Goal: Book appointment/travel/reservation

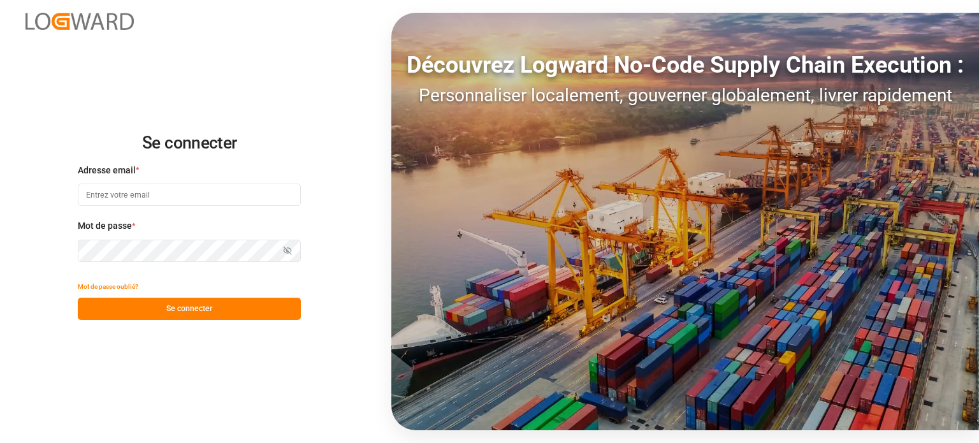
type input "[EMAIL_ADDRESS][DOMAIN_NAME]"
click at [196, 310] on font "Se connecter" at bounding box center [189, 308] width 46 height 9
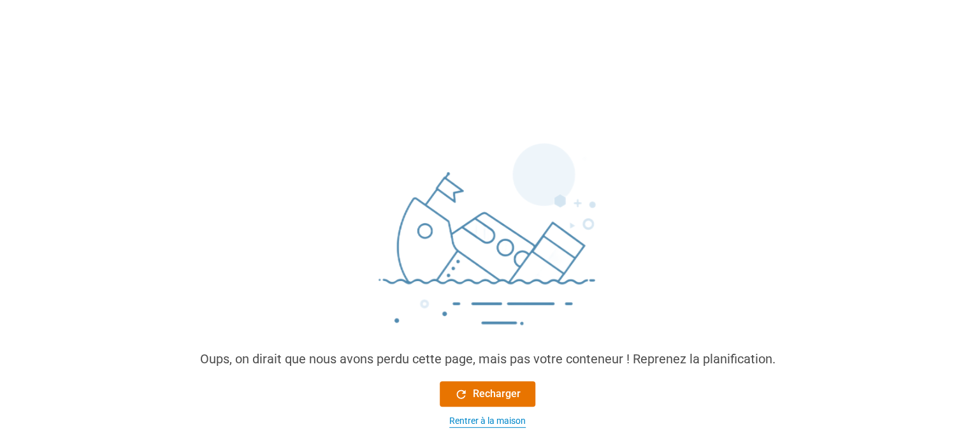
click at [467, 423] on font "Rentrer à la maison" at bounding box center [487, 421] width 76 height 10
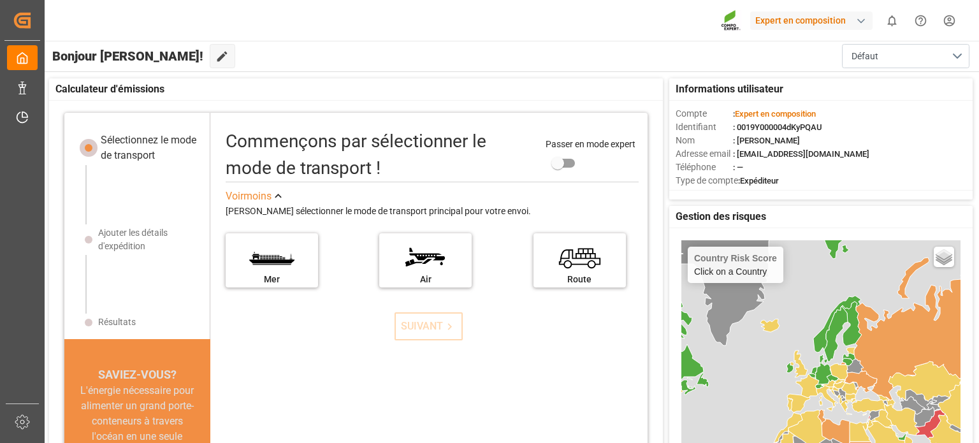
click at [46, 94] on div "Informations utilisateur Compte : Expert en composition Identifiant : 0019Y0000…" at bounding box center [511, 368] width 936 height 593
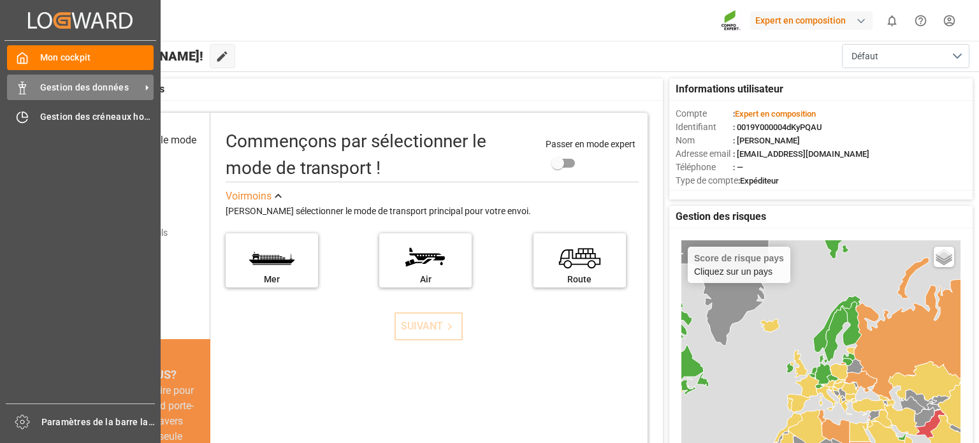
click at [33, 89] on div "Gestion des données Gestion des données" at bounding box center [80, 87] width 147 height 25
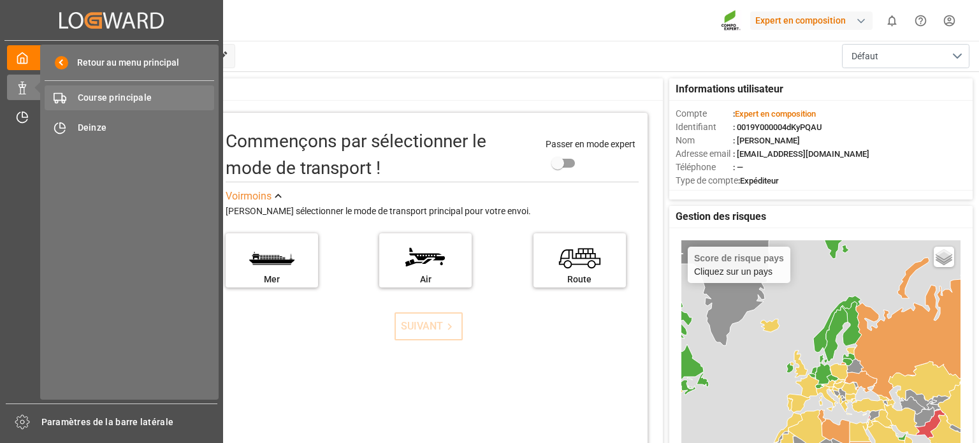
click at [99, 97] on font "Course principale" at bounding box center [115, 97] width 75 height 10
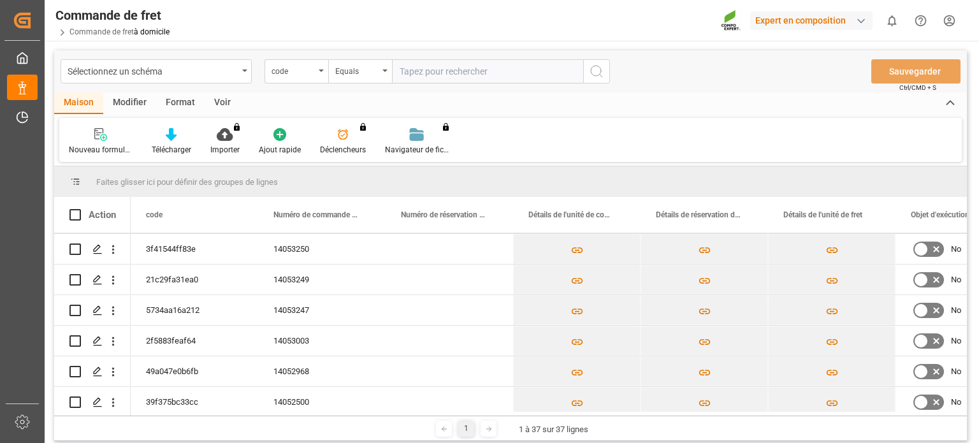
scroll to position [202, 0]
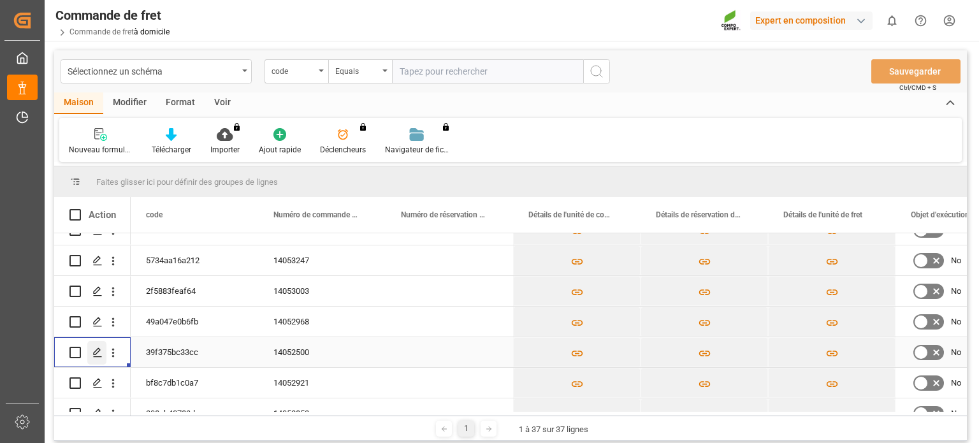
click at [89, 349] on div "Appuyez sur ESPACE pour sélectionner cette ligne." at bounding box center [96, 353] width 19 height 24
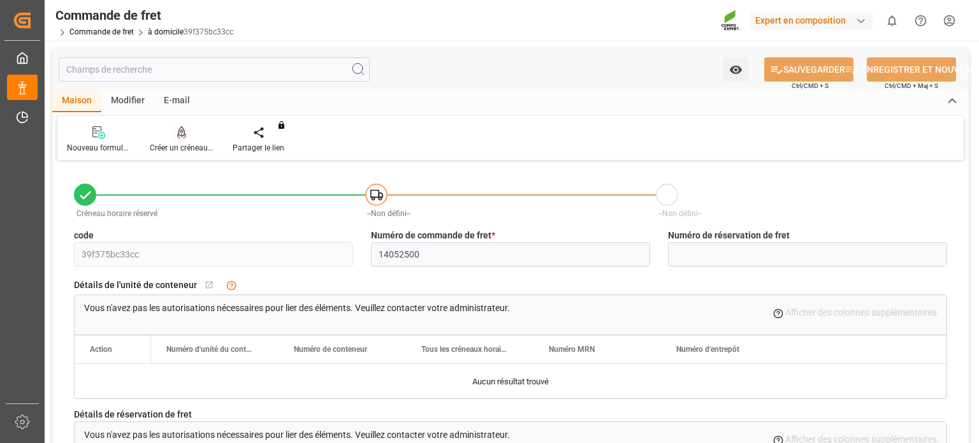
click at [174, 146] on font "Créer un créneau horaire" at bounding box center [192, 147] width 84 height 9
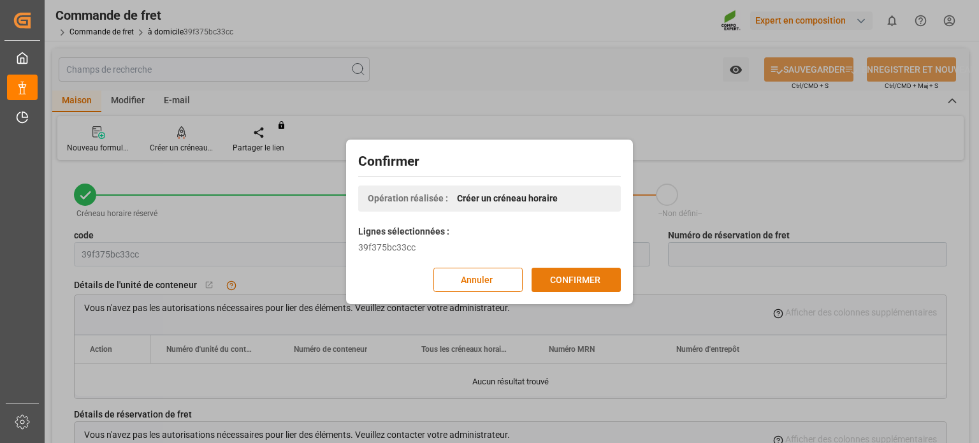
click at [562, 280] on font "CONFIRMER" at bounding box center [575, 279] width 50 height 10
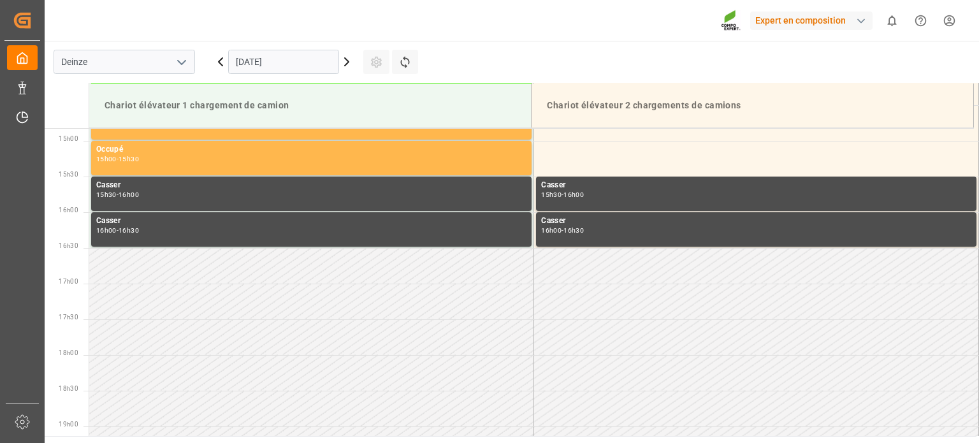
scroll to position [1063, 0]
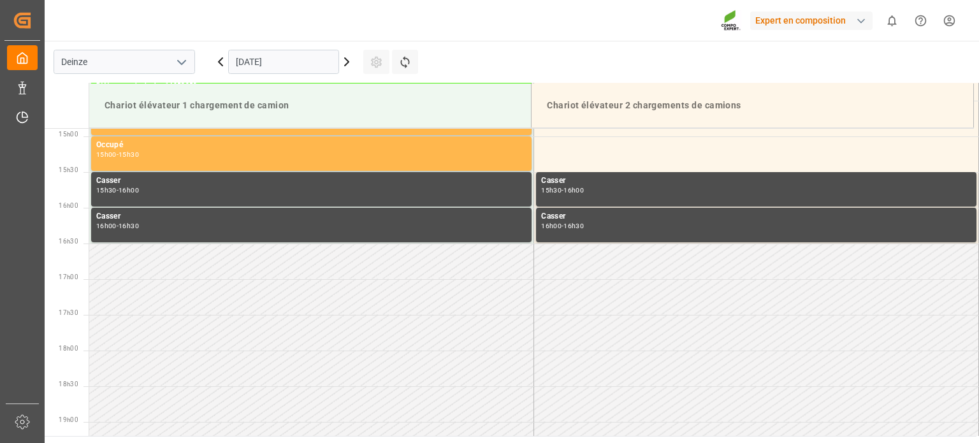
click at [356, 65] on div "[DATE]" at bounding box center [283, 62] width 159 height 42
click at [353, 61] on icon at bounding box center [346, 61] width 15 height 15
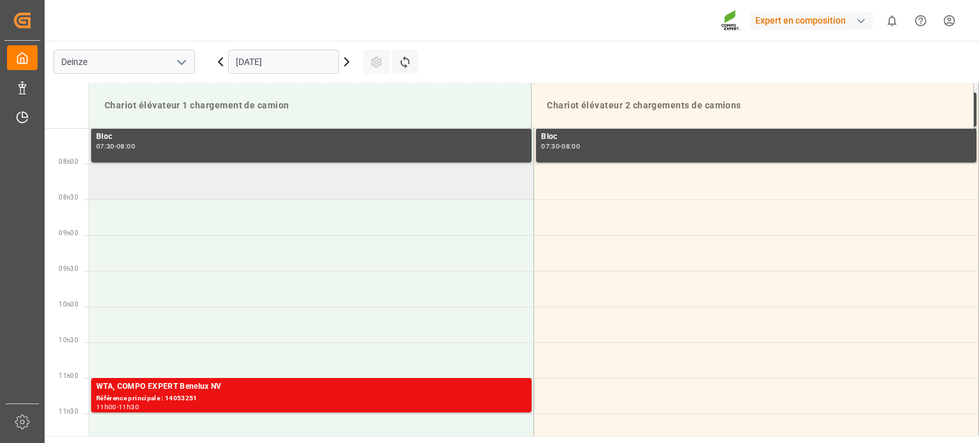
scroll to position [616, 0]
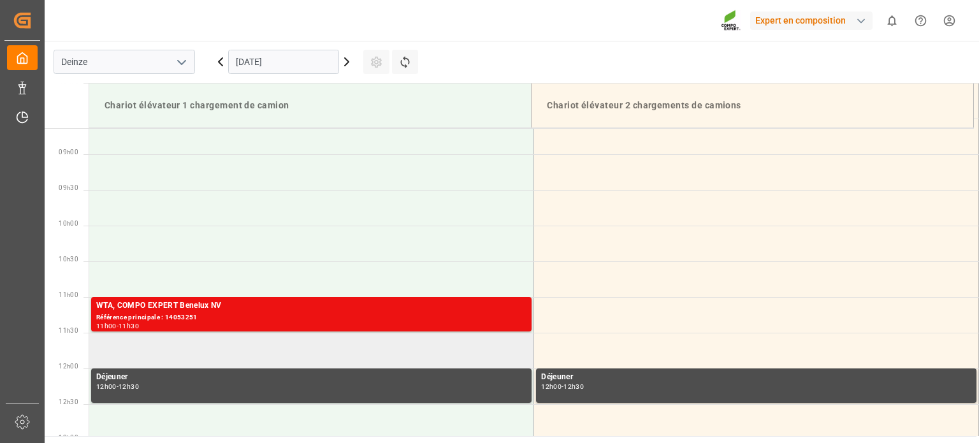
click at [236, 344] on td at bounding box center [311, 351] width 445 height 36
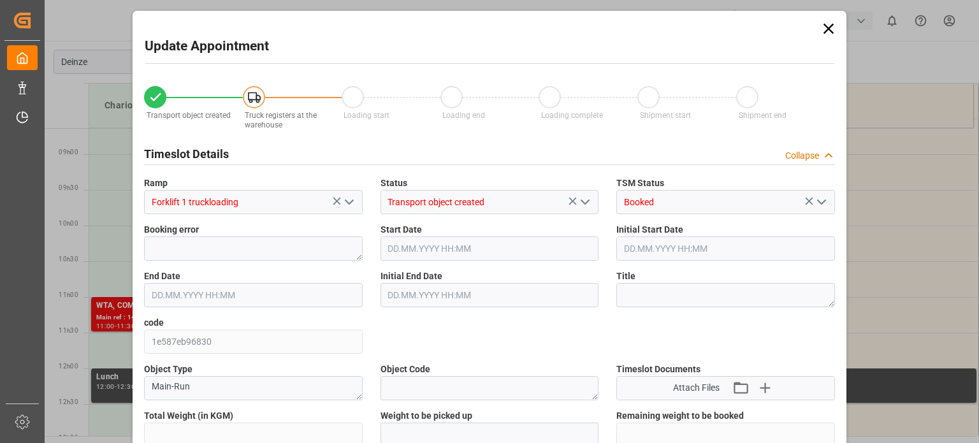
type input "25284"
type input "-25284"
type input "42"
type input "[DATE] 11:30"
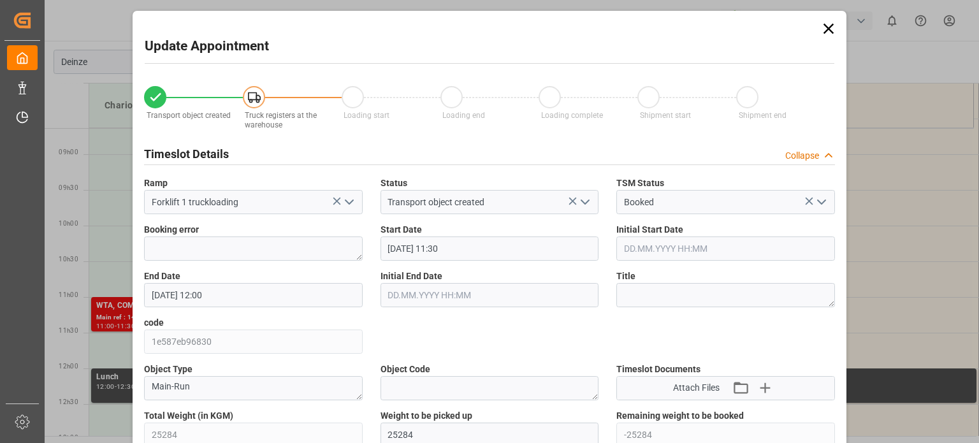
type input "[DATE] 12:00"
type input "[DATE] 11:44"
type input "[DATE] 14:04"
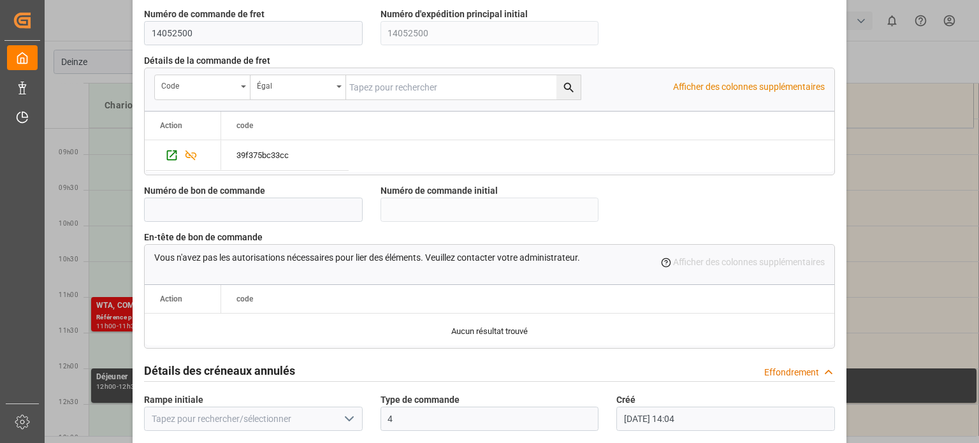
scroll to position [1234, 0]
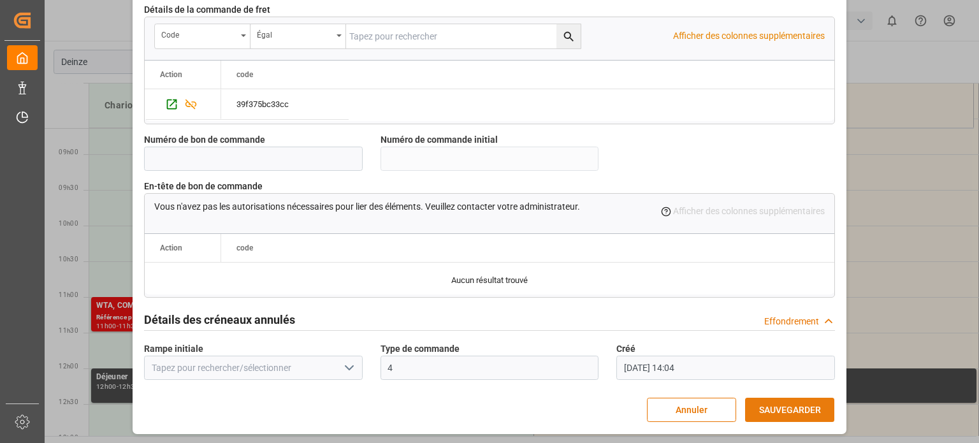
click at [781, 405] on font "SAUVEGARDER" at bounding box center [790, 410] width 62 height 10
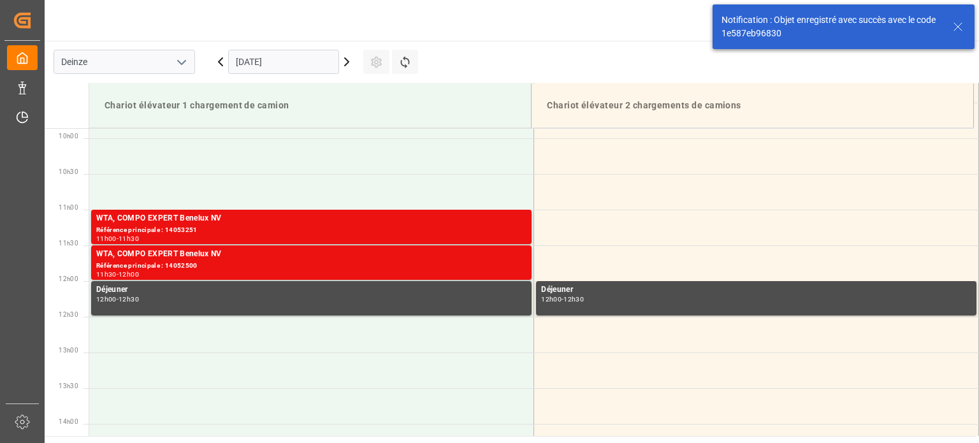
scroll to position [706, 0]
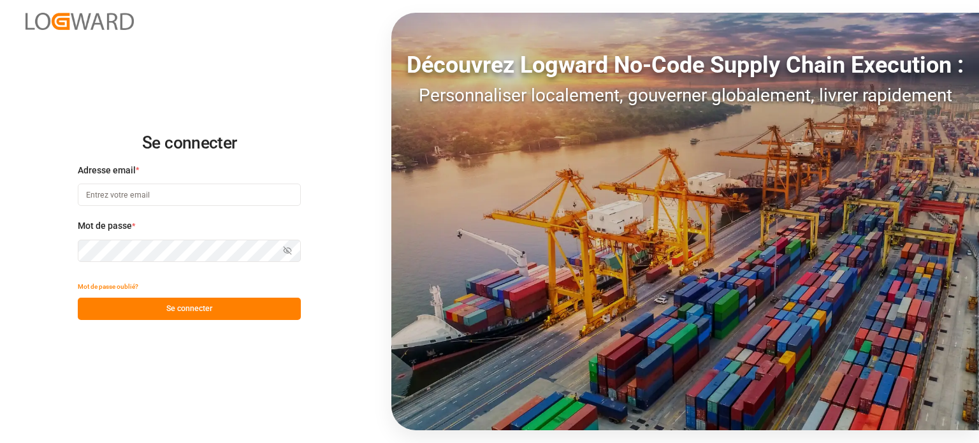
type input "[EMAIL_ADDRESS][DOMAIN_NAME]"
click at [169, 304] on font "Se connecter" at bounding box center [189, 308] width 46 height 9
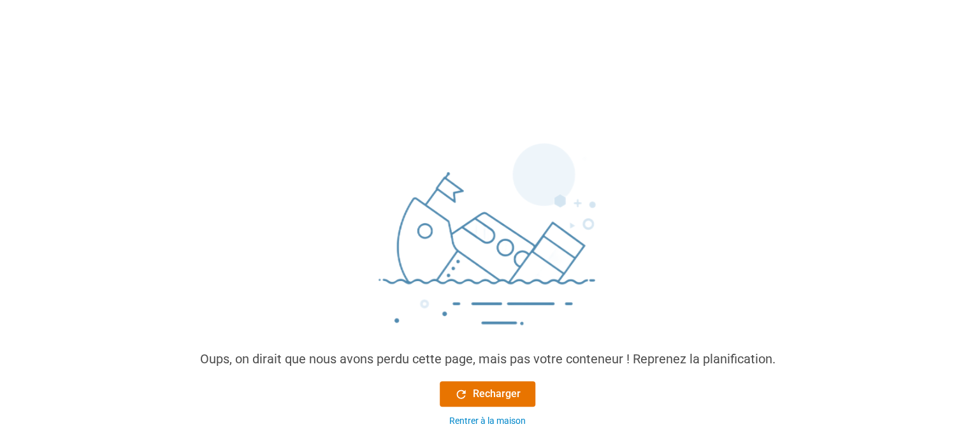
click at [490, 413] on div "Recharger Rentrer à la maison" at bounding box center [488, 404] width 96 height 47
click at [489, 414] on div "Rentrer à la maison" at bounding box center [487, 420] width 76 height 13
